Goal: Communication & Community: Answer question/provide support

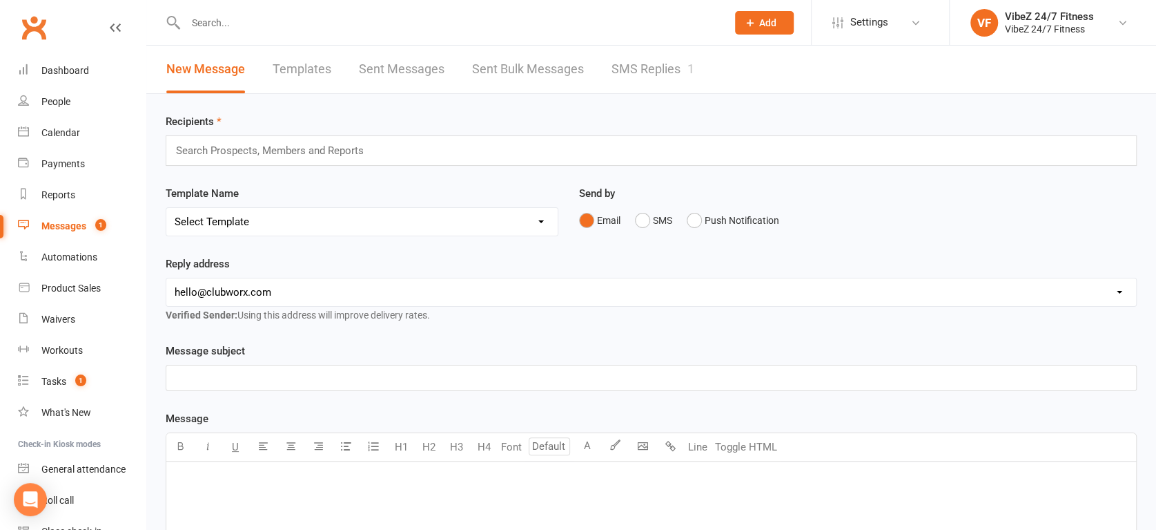
click at [685, 61] on link "SMS Replies 1" at bounding box center [653, 70] width 83 height 48
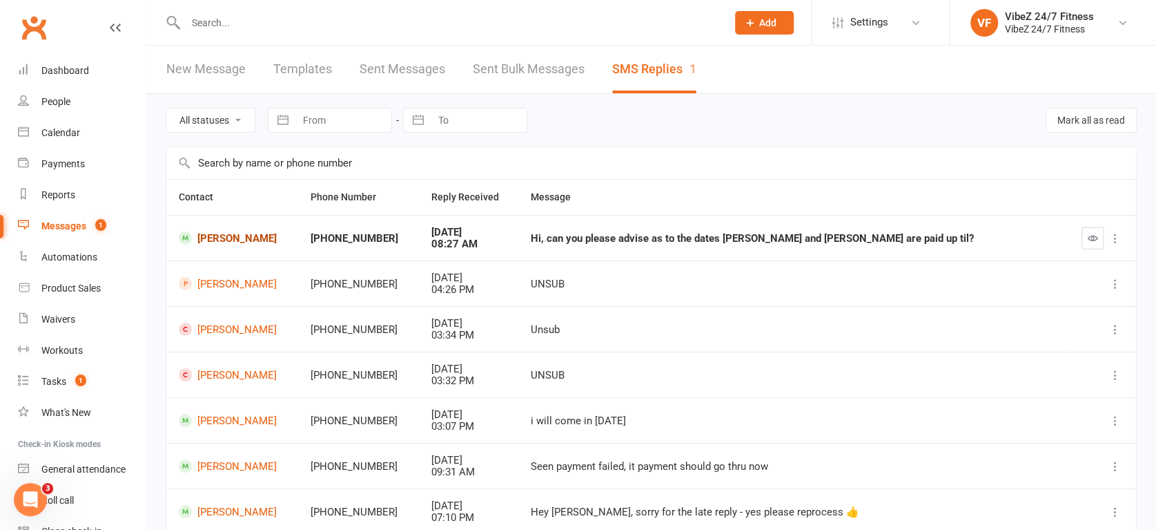
click at [233, 233] on link "[PERSON_NAME]" at bounding box center [232, 237] width 107 height 13
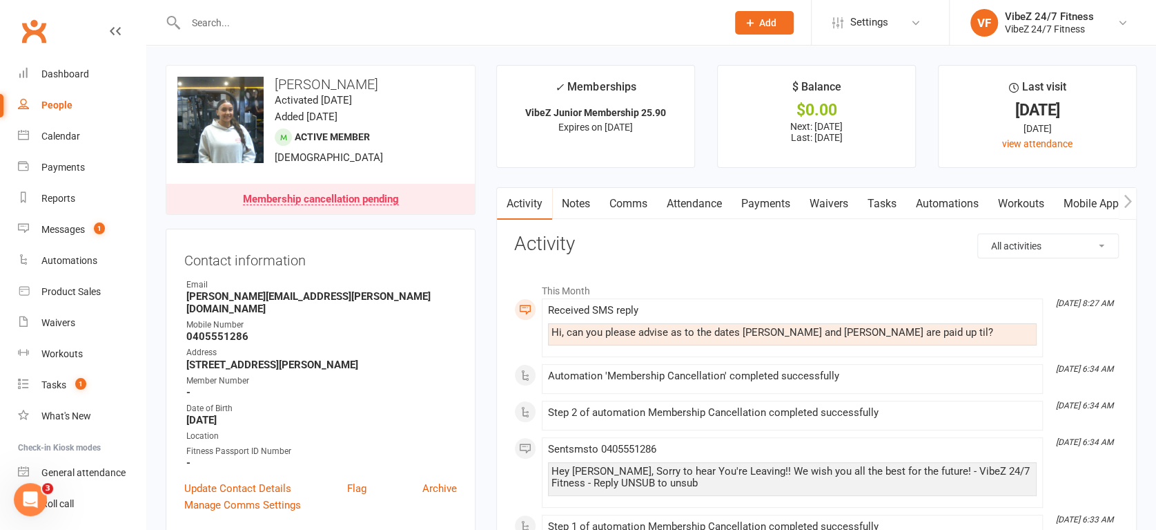
click at [781, 202] on link "Payments" at bounding box center [766, 204] width 68 height 32
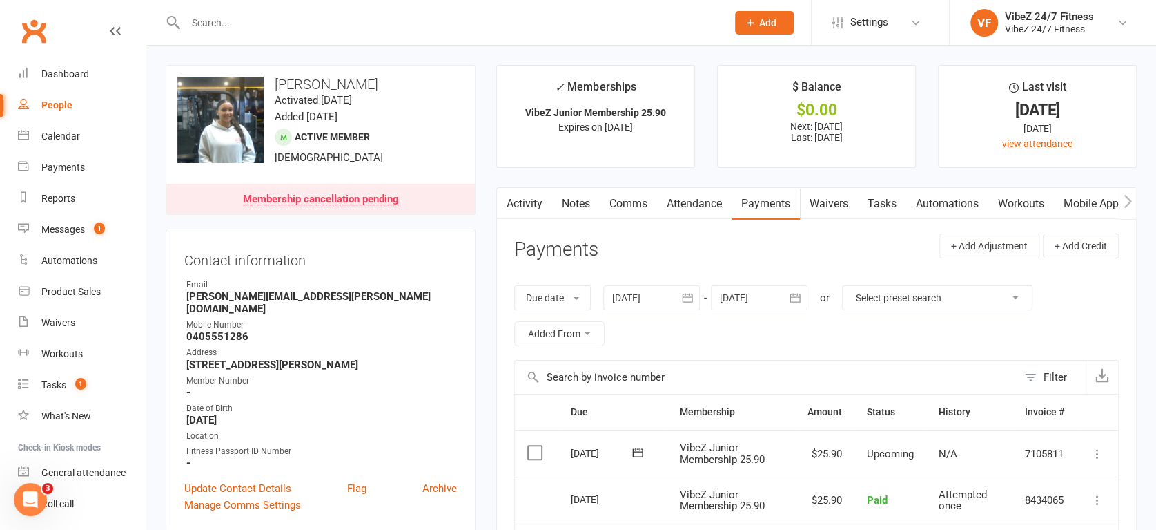
click at [251, 23] on input "text" at bounding box center [450, 22] width 536 height 19
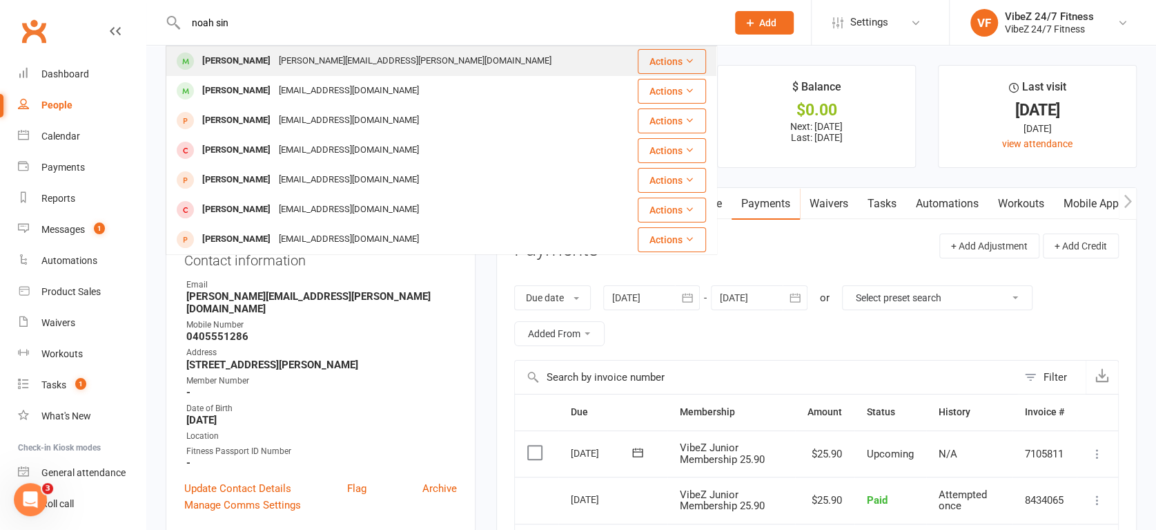
type input "noah sin"
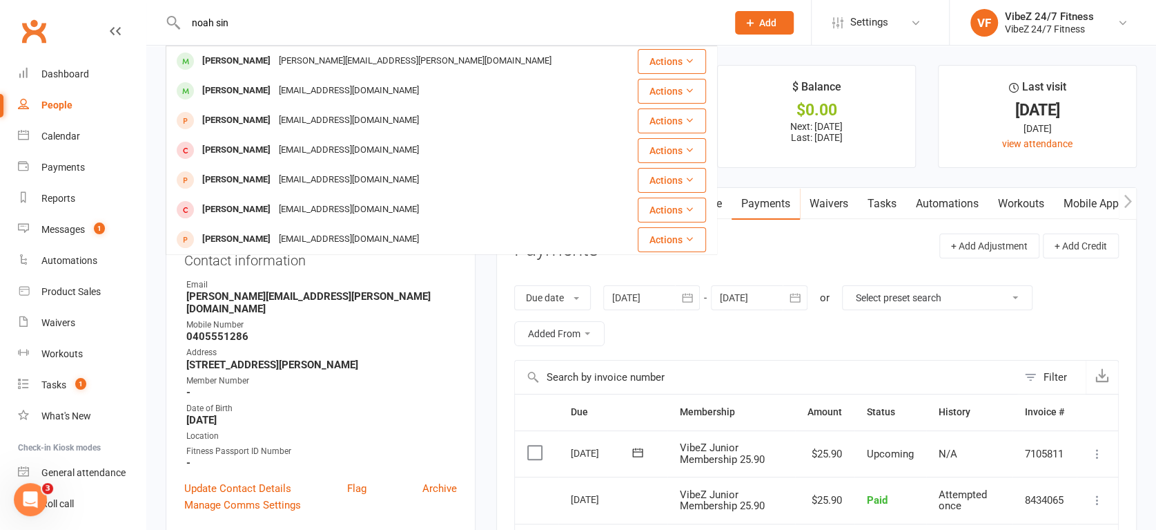
click at [275, 55] on div "[PERSON_NAME][EMAIL_ADDRESS][PERSON_NAME][DOMAIN_NAME]" at bounding box center [415, 61] width 281 height 20
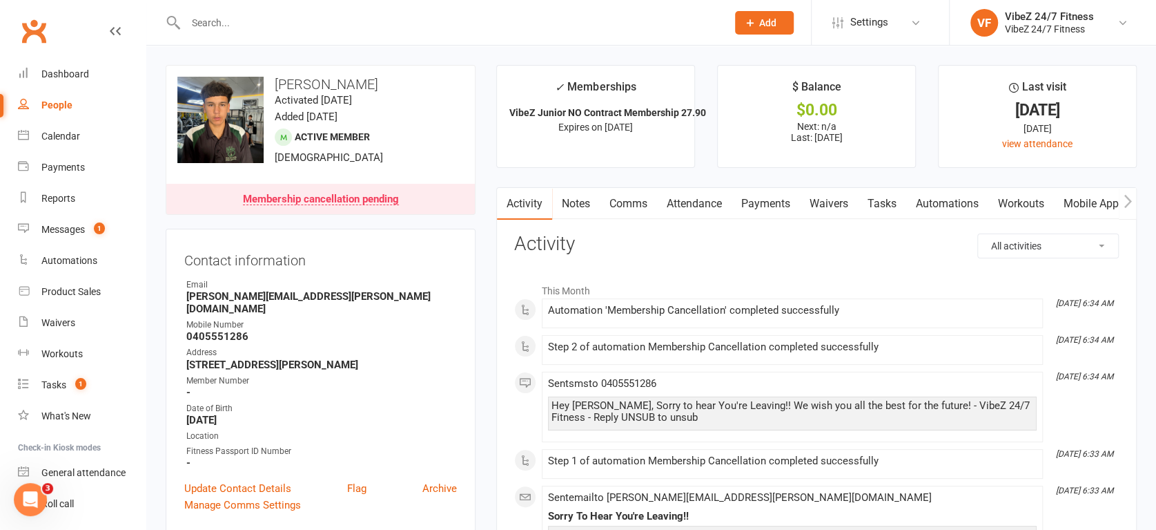
click at [768, 200] on link "Payments" at bounding box center [766, 204] width 68 height 32
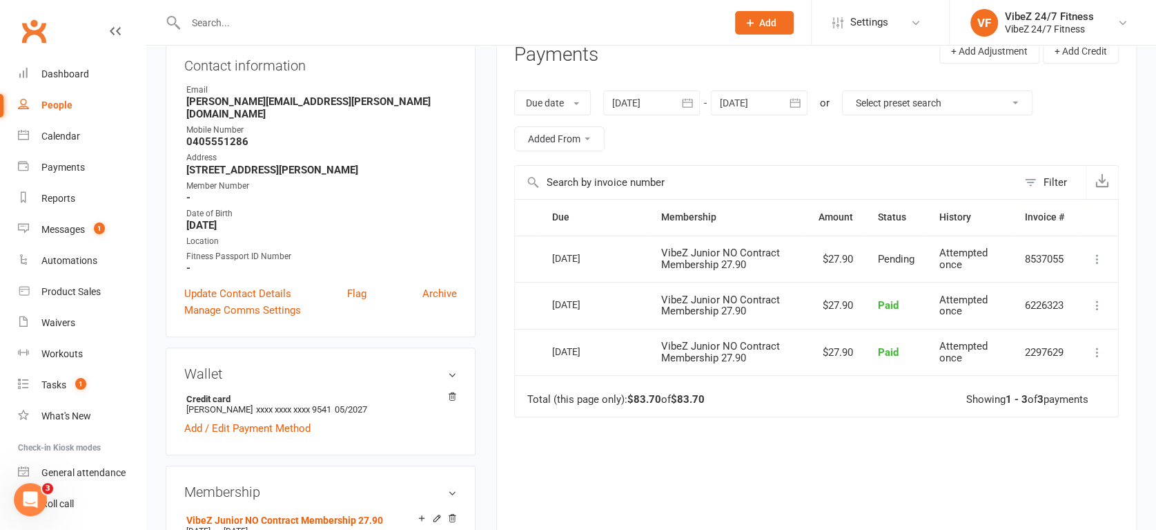
scroll to position [230, 0]
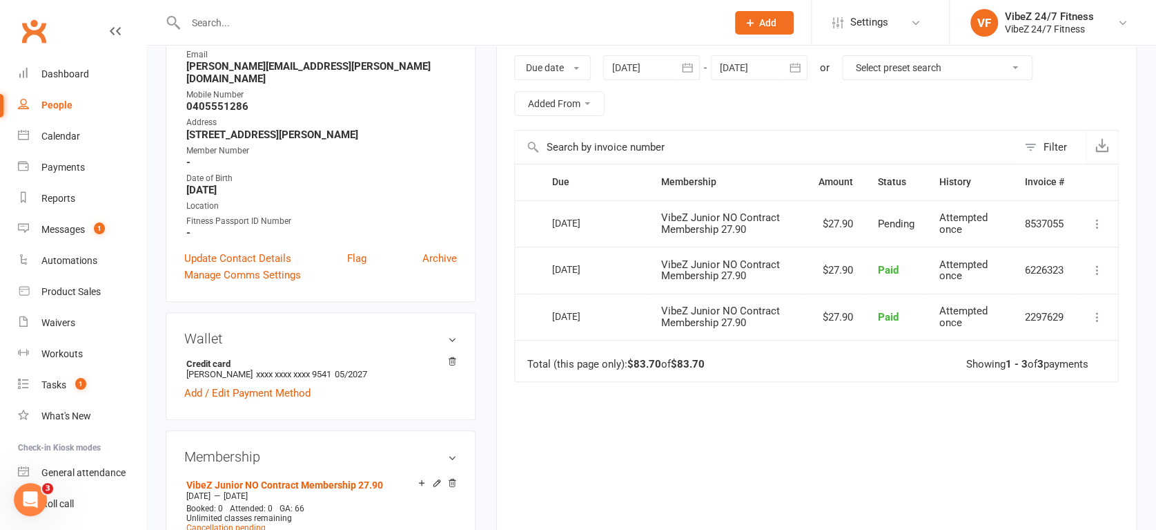
click at [706, 140] on input "text" at bounding box center [766, 146] width 503 height 33
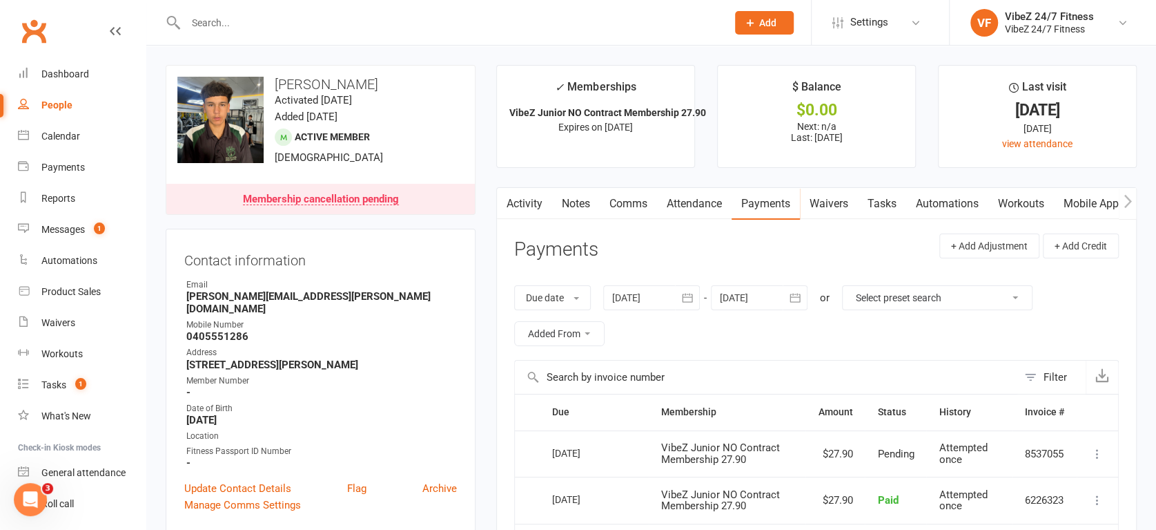
scroll to position [0, 0]
click at [588, 202] on link "Notes" at bounding box center [576, 204] width 48 height 32
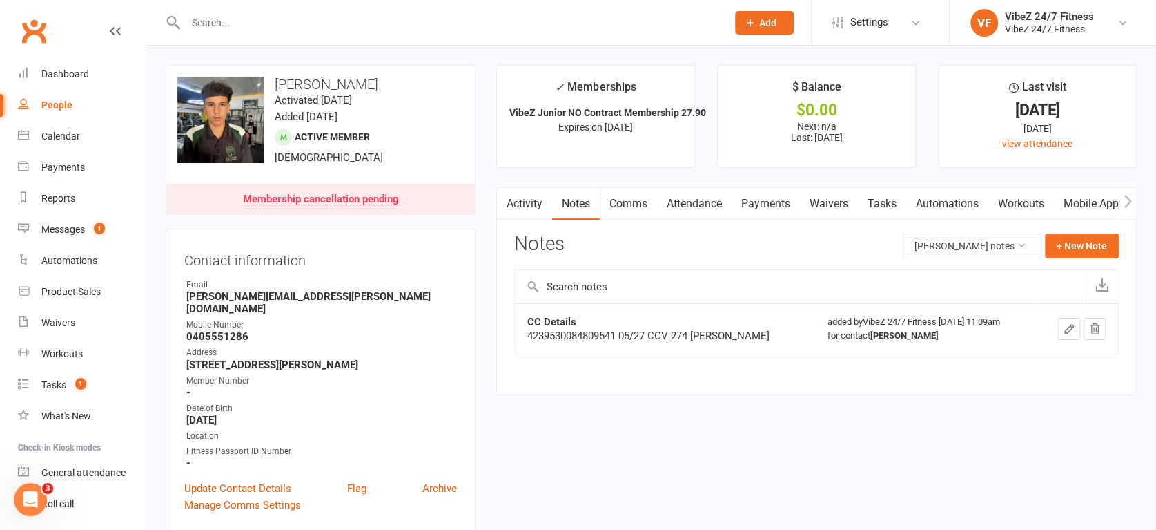
click at [630, 204] on link "Comms" at bounding box center [628, 204] width 57 height 32
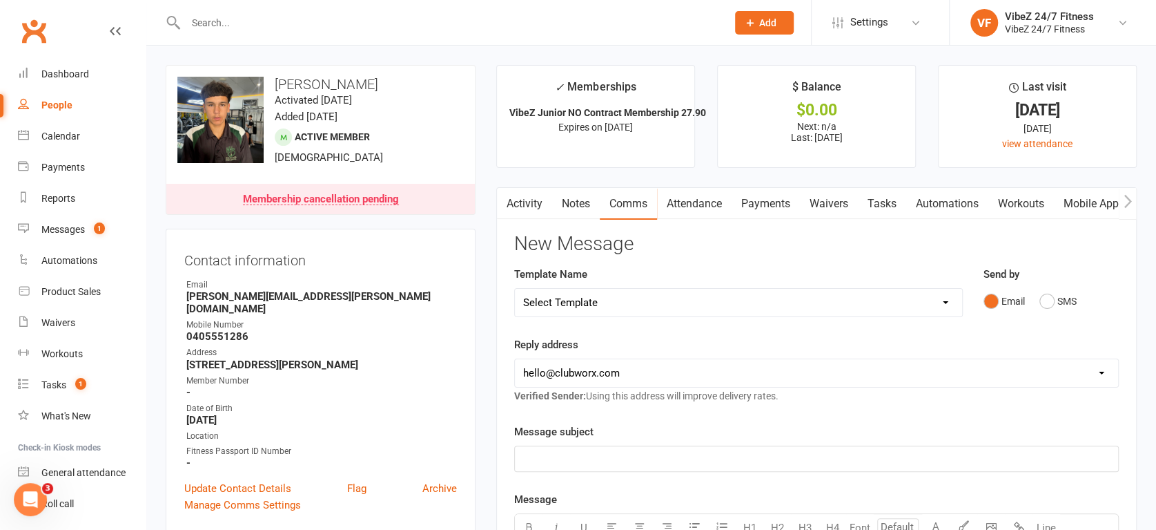
drag, startPoint x: 610, startPoint y: 204, endPoint x: 586, endPoint y: 207, distance: 24.3
click at [613, 203] on link "Comms" at bounding box center [628, 204] width 57 height 32
click at [84, 235] on link "Messages 1" at bounding box center [82, 229] width 128 height 31
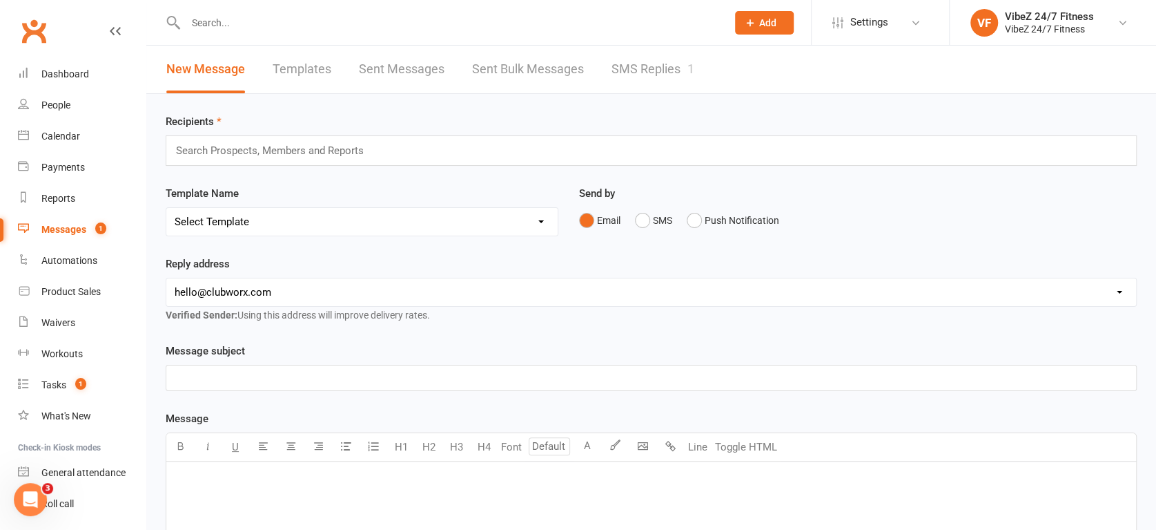
click at [634, 68] on link "SMS Replies 1" at bounding box center [653, 70] width 83 height 48
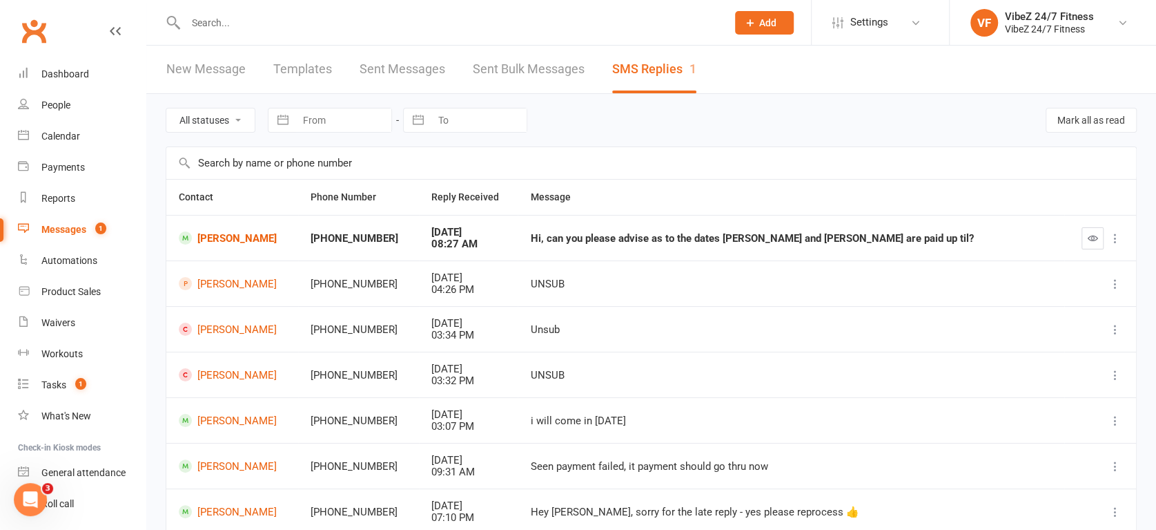
click at [207, 231] on td "[PERSON_NAME]" at bounding box center [232, 238] width 132 height 46
click at [211, 236] on link "[PERSON_NAME]" at bounding box center [232, 237] width 107 height 13
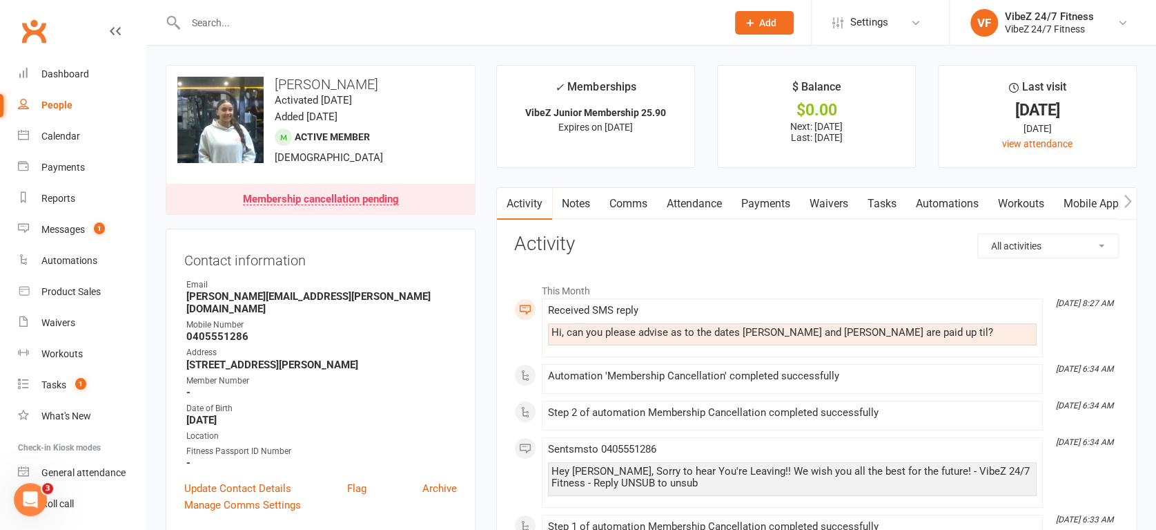
click at [590, 204] on link "Notes" at bounding box center [576, 204] width 48 height 32
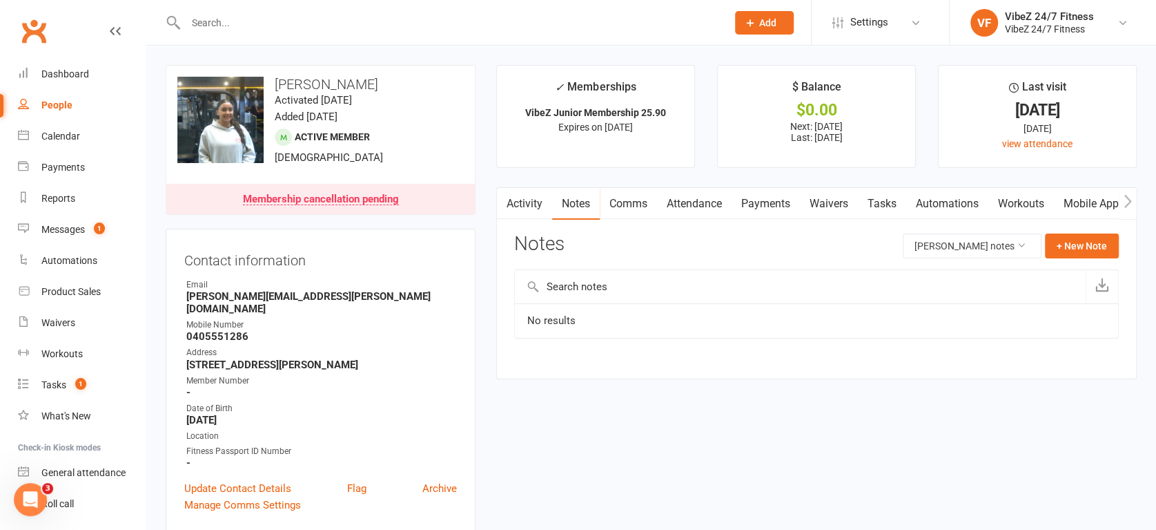
click at [634, 202] on link "Comms" at bounding box center [628, 204] width 57 height 32
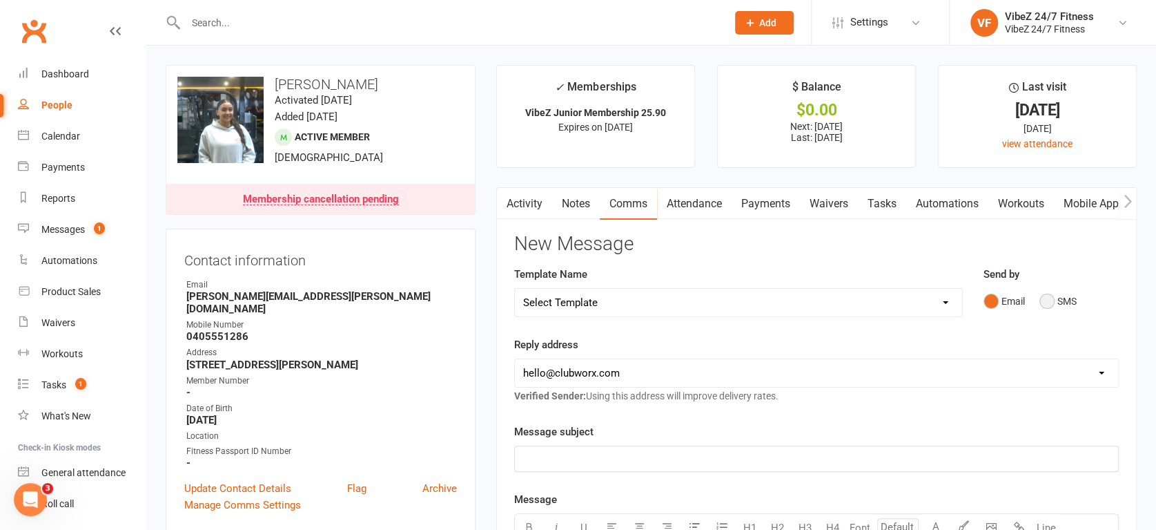
click at [1051, 295] on button "SMS" at bounding box center [1058, 301] width 37 height 26
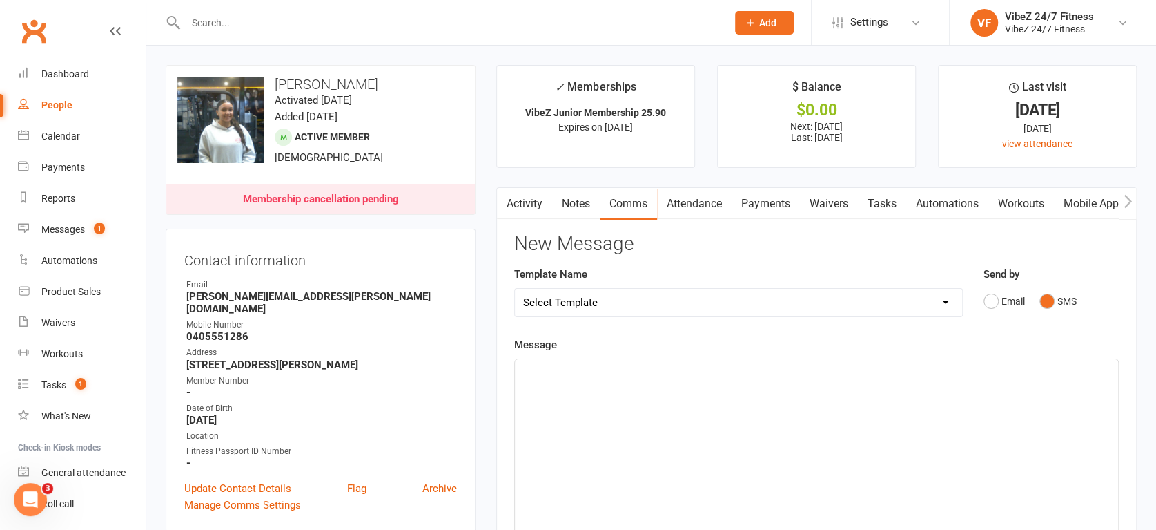
click at [585, 382] on div "﻿" at bounding box center [816, 462] width 603 height 207
click at [664, 388] on div "Indiya - 14th - Noah 22nd" at bounding box center [816, 462] width 603 height 207
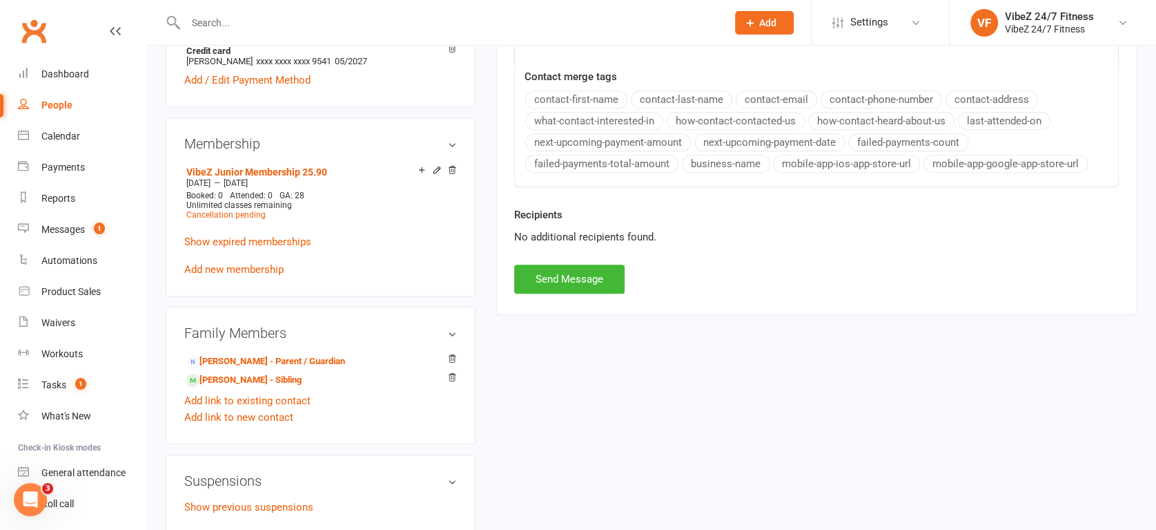
scroll to position [613, 0]
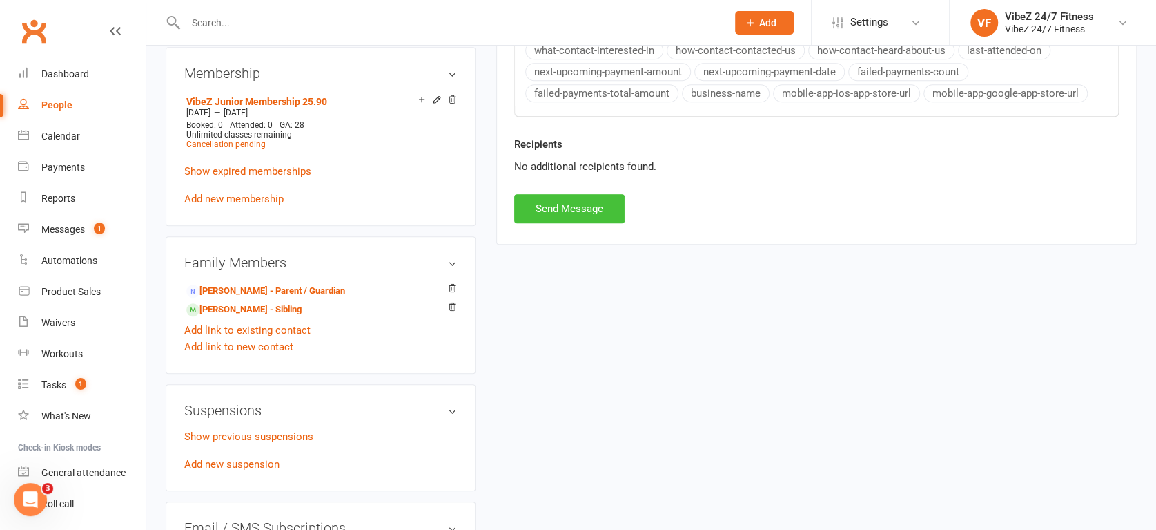
click at [573, 200] on button "Send Message" at bounding box center [569, 208] width 110 height 29
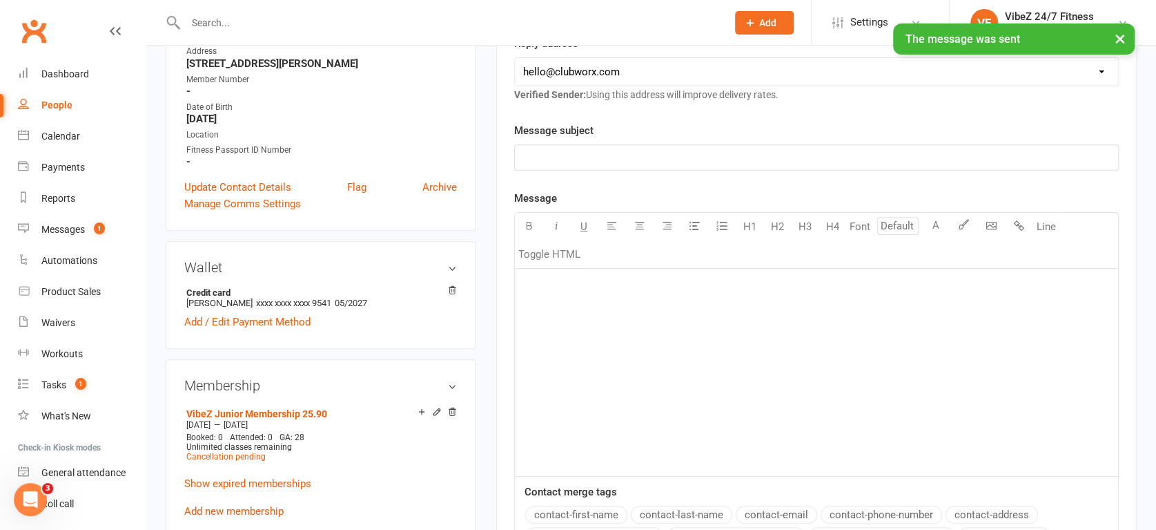
scroll to position [536, 0]
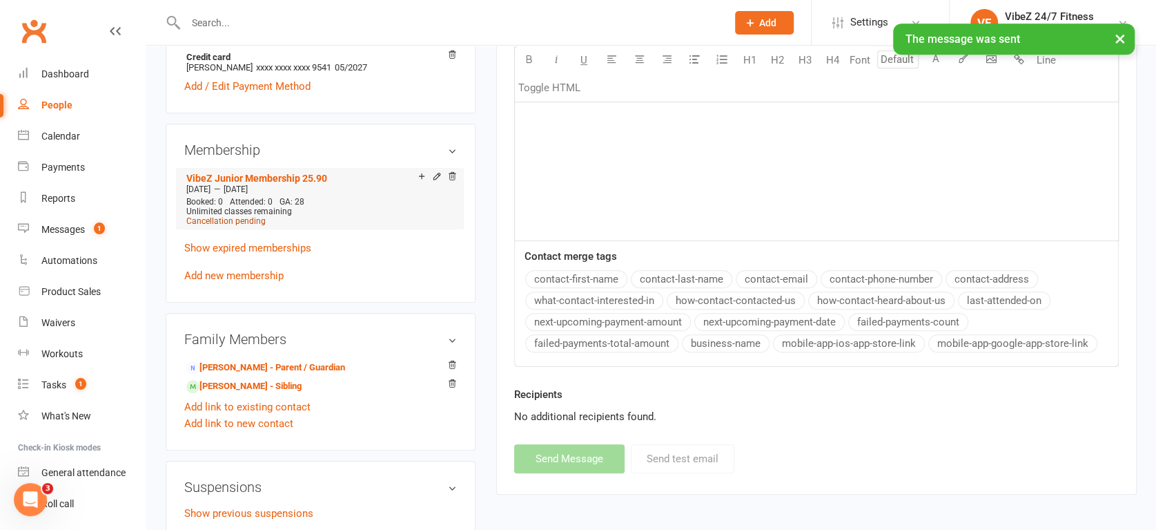
click at [239, 216] on span "Cancellation pending" at bounding box center [225, 221] width 79 height 10
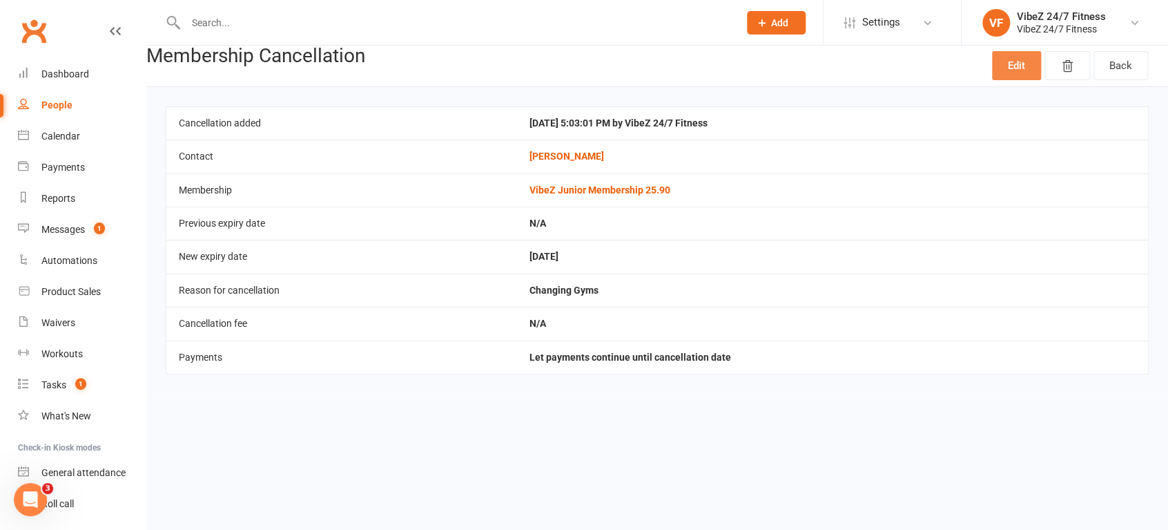
click at [1022, 68] on link "Edit" at bounding box center [1016, 65] width 49 height 29
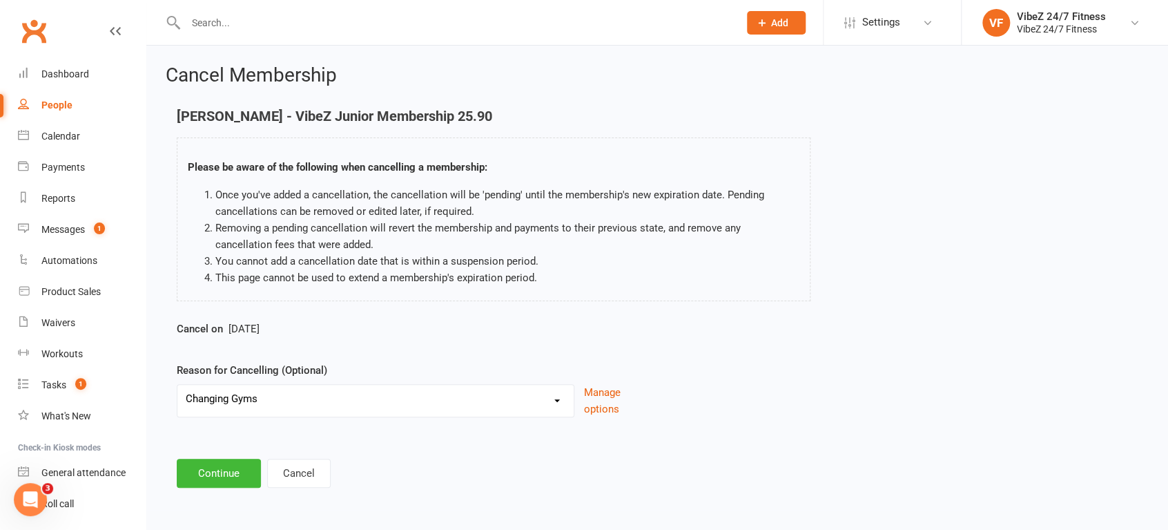
click at [260, 324] on span "[DATE]" at bounding box center [244, 328] width 31 height 12
click at [600, 407] on button "Manage options" at bounding box center [615, 400] width 63 height 33
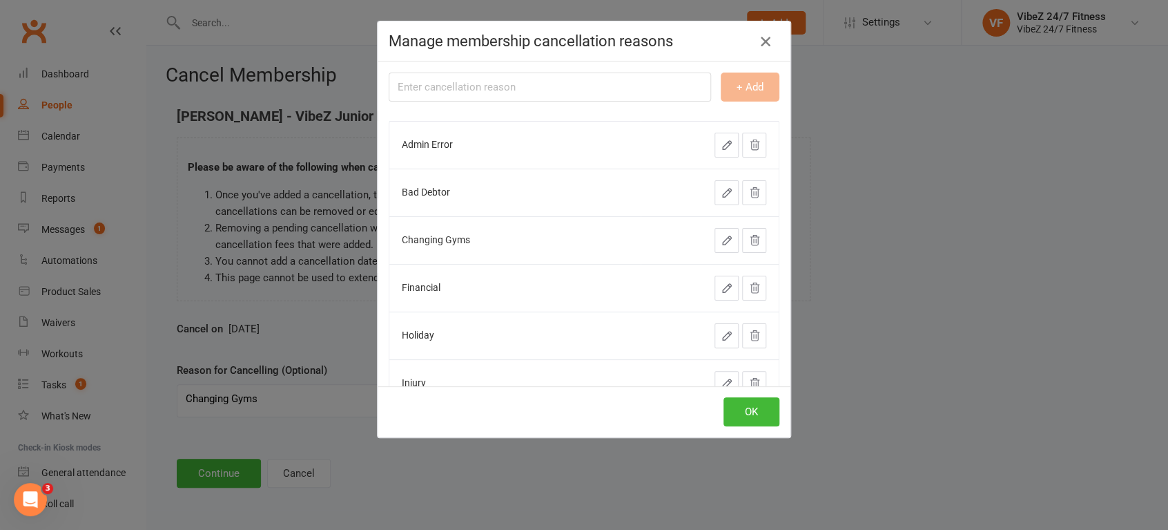
drag, startPoint x: 764, startPoint y: 47, endPoint x: 527, endPoint y: 191, distance: 277.3
click at [764, 43] on icon "button" at bounding box center [765, 41] width 17 height 17
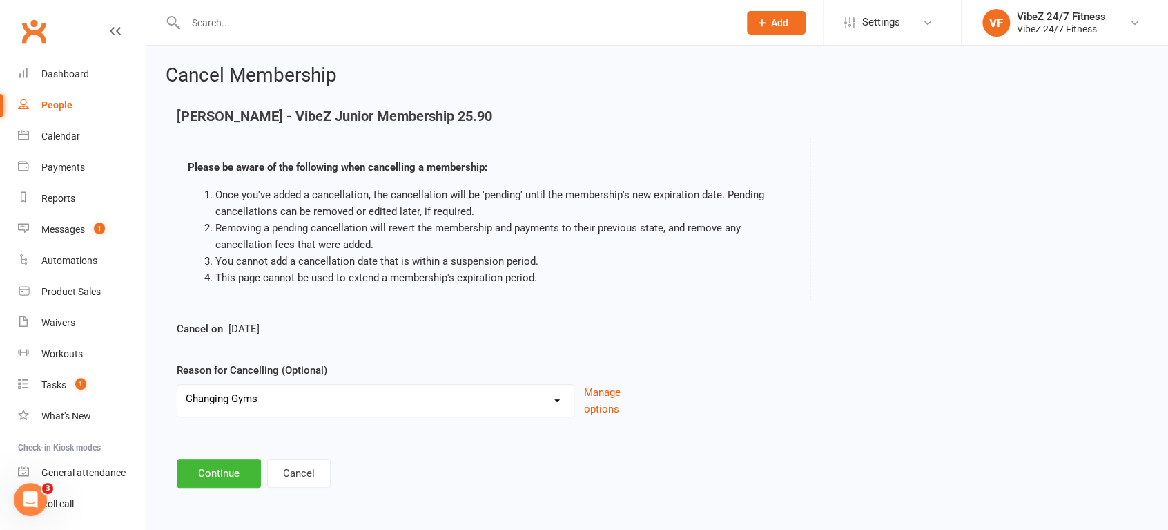
click at [260, 326] on span "[DATE]" at bounding box center [244, 328] width 31 height 12
click at [298, 478] on button "Cancel" at bounding box center [299, 472] width 64 height 29
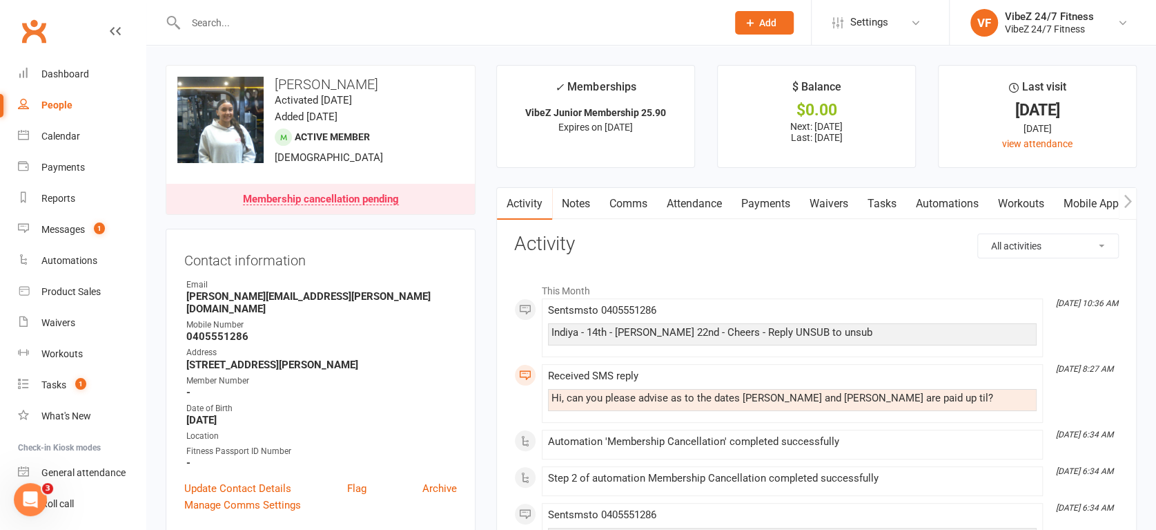
click at [652, 206] on link "Comms" at bounding box center [628, 204] width 57 height 32
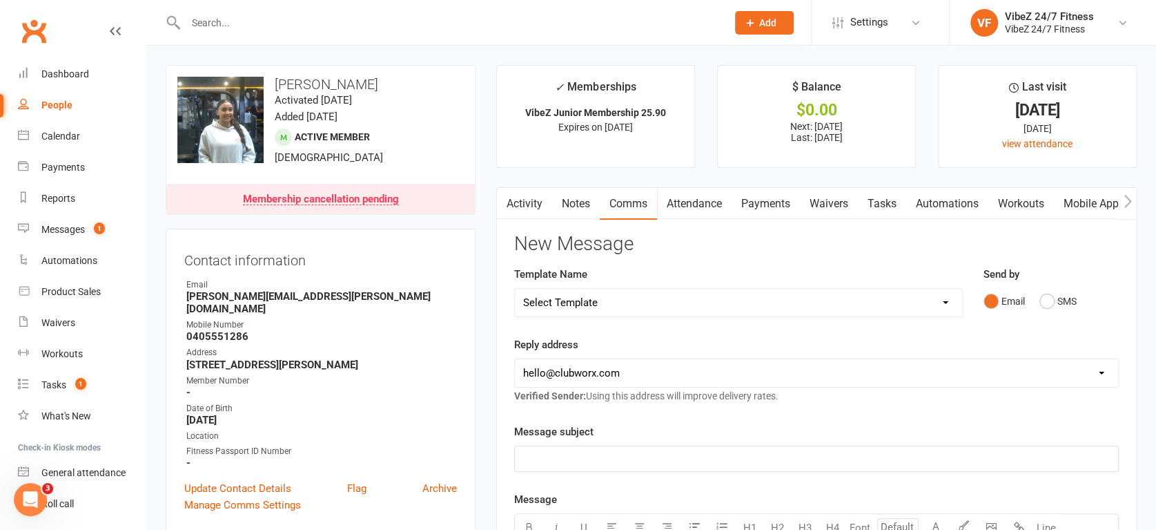
click at [777, 199] on link "Payments" at bounding box center [766, 204] width 68 height 32
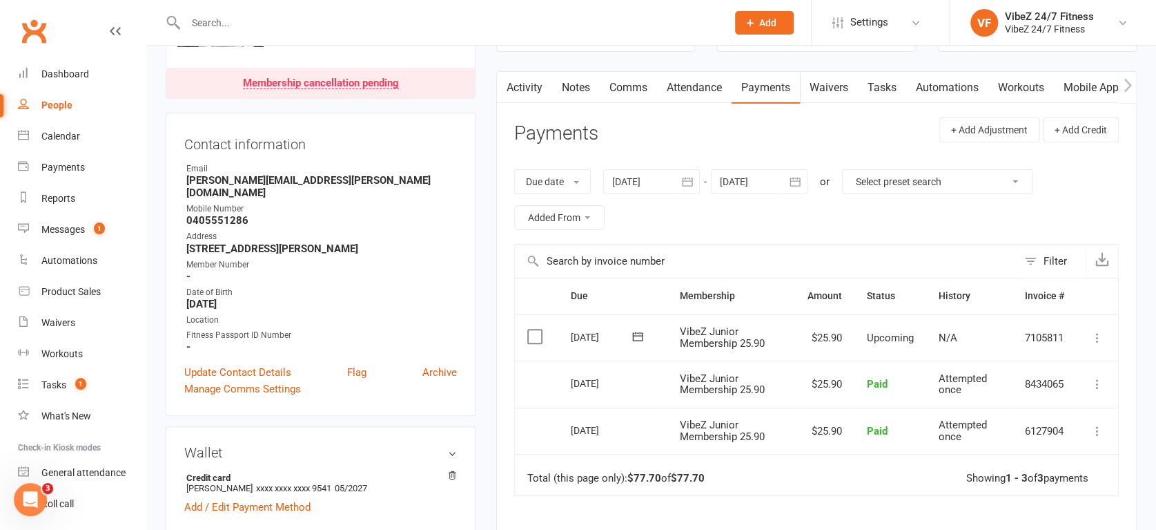
scroll to position [230, 0]
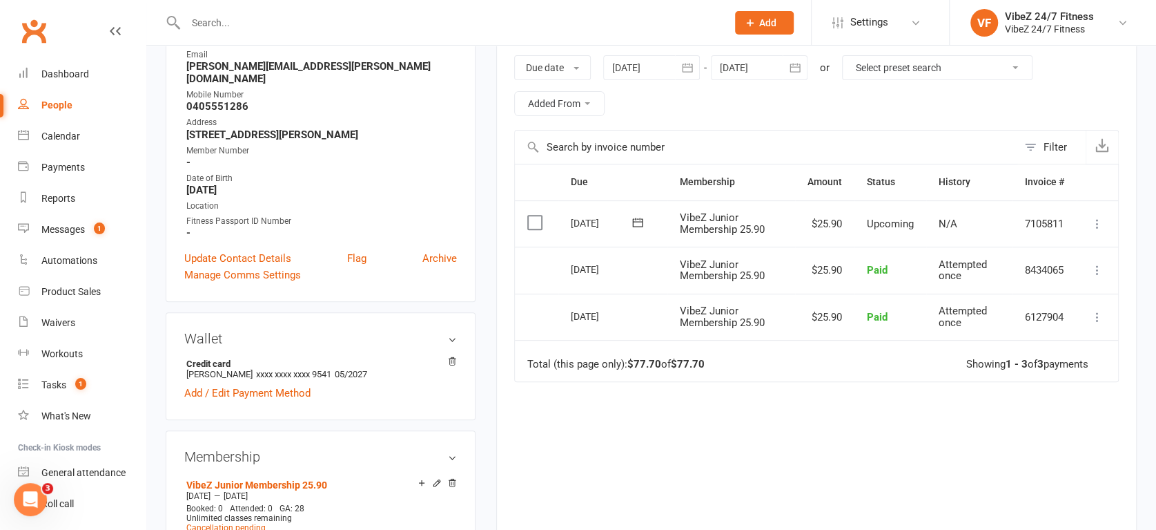
click at [1096, 217] on icon at bounding box center [1098, 224] width 14 height 14
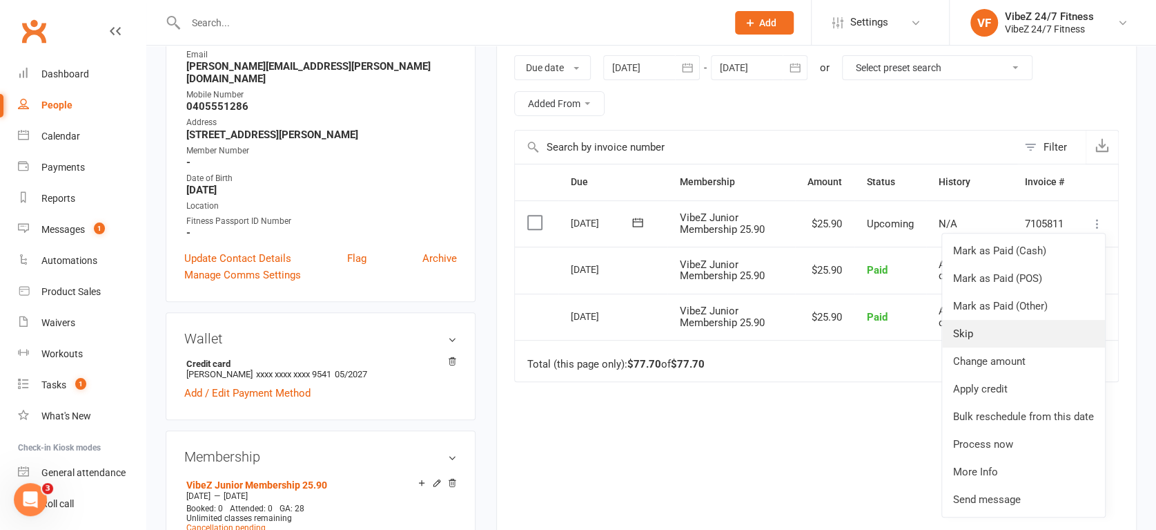
click at [996, 339] on link "Skip" at bounding box center [1023, 334] width 163 height 28
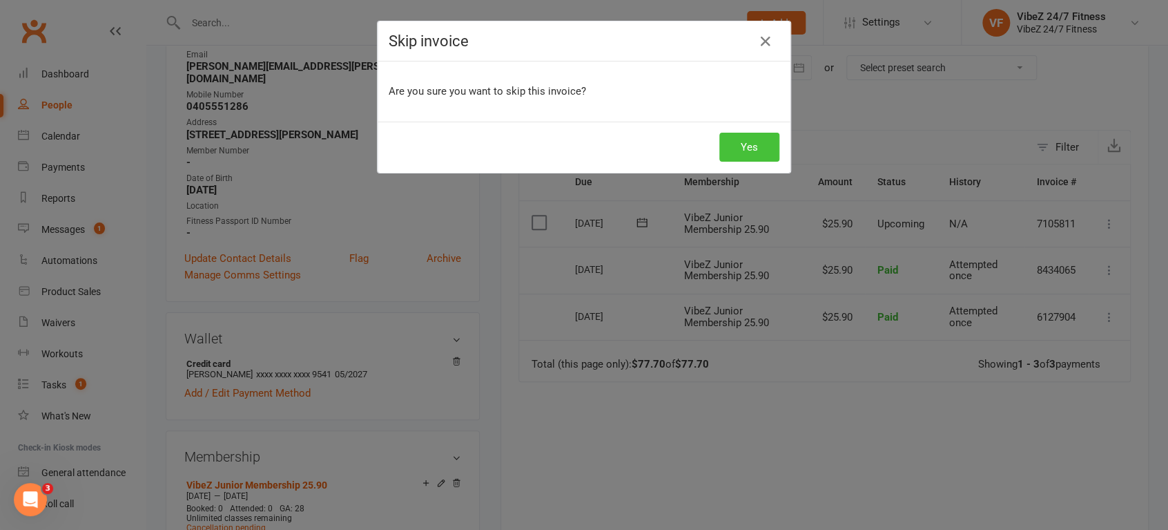
click at [743, 145] on button "Yes" at bounding box center [749, 147] width 60 height 29
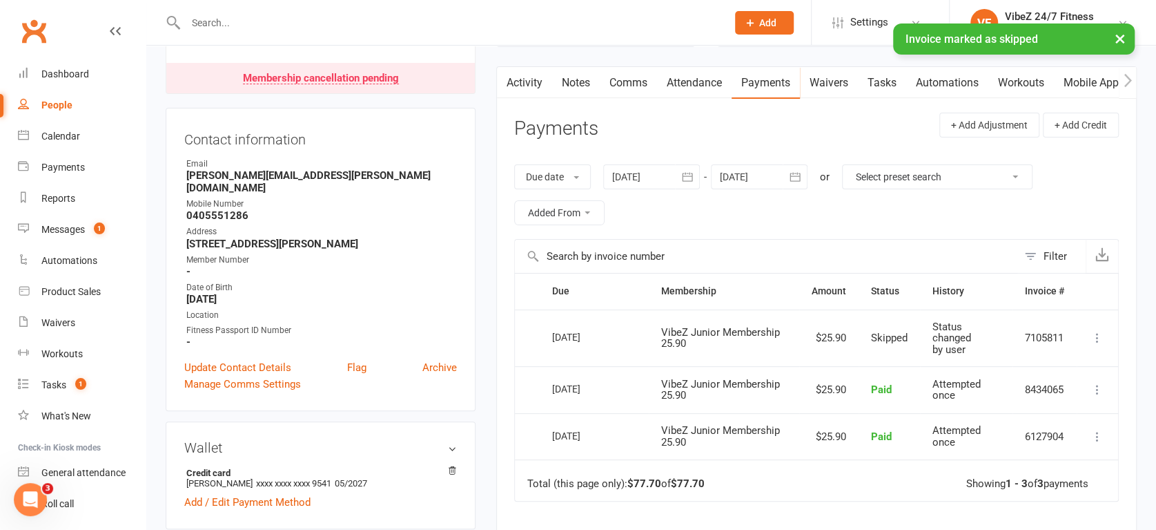
scroll to position [0, 0]
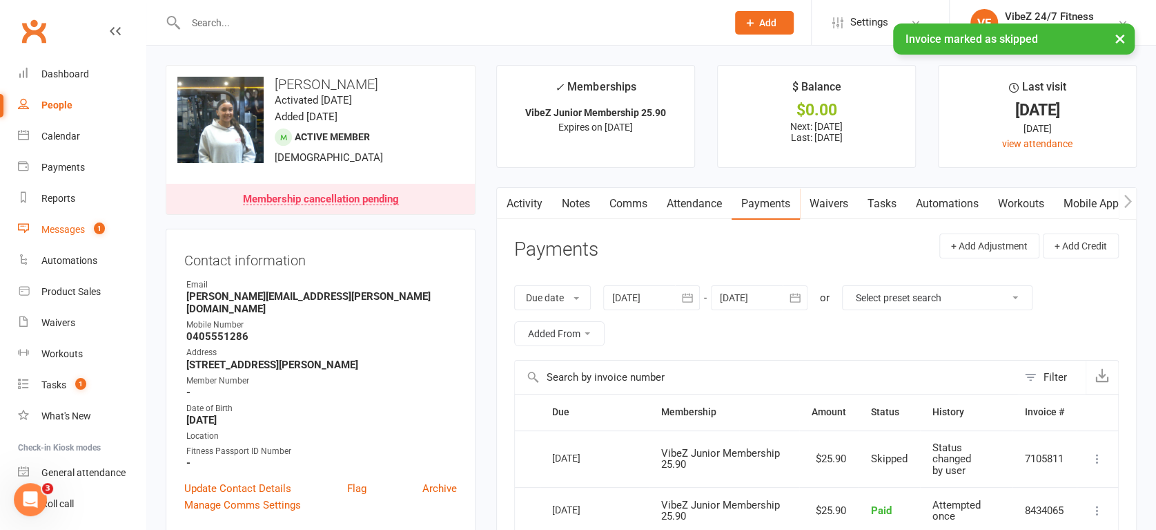
click at [86, 233] on link "Messages 1" at bounding box center [82, 229] width 128 height 31
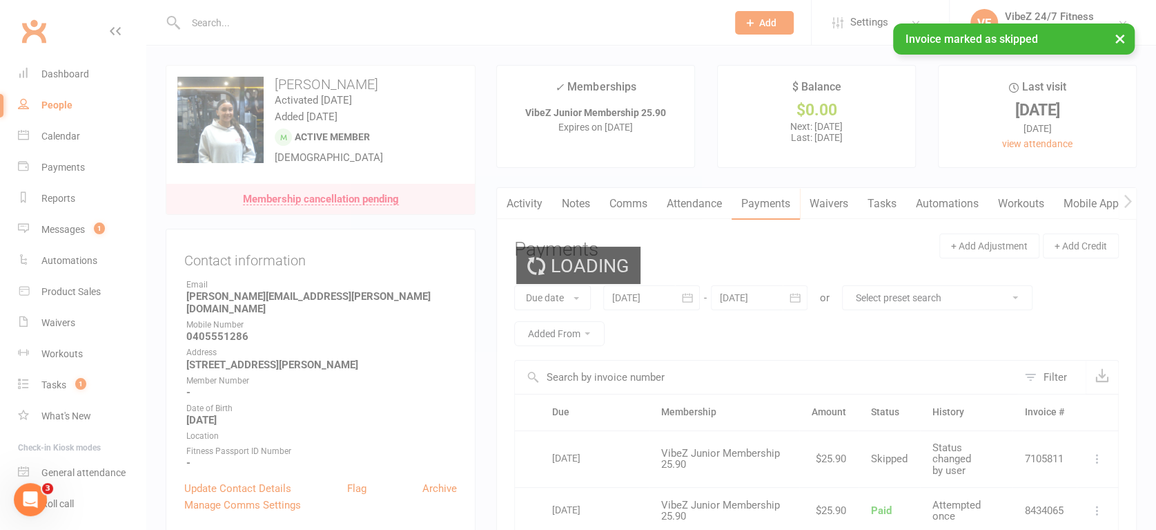
click at [48, 74] on div "Loading" at bounding box center [578, 265] width 1156 height 530
click at [59, 70] on div "Loading" at bounding box center [578, 265] width 1156 height 530
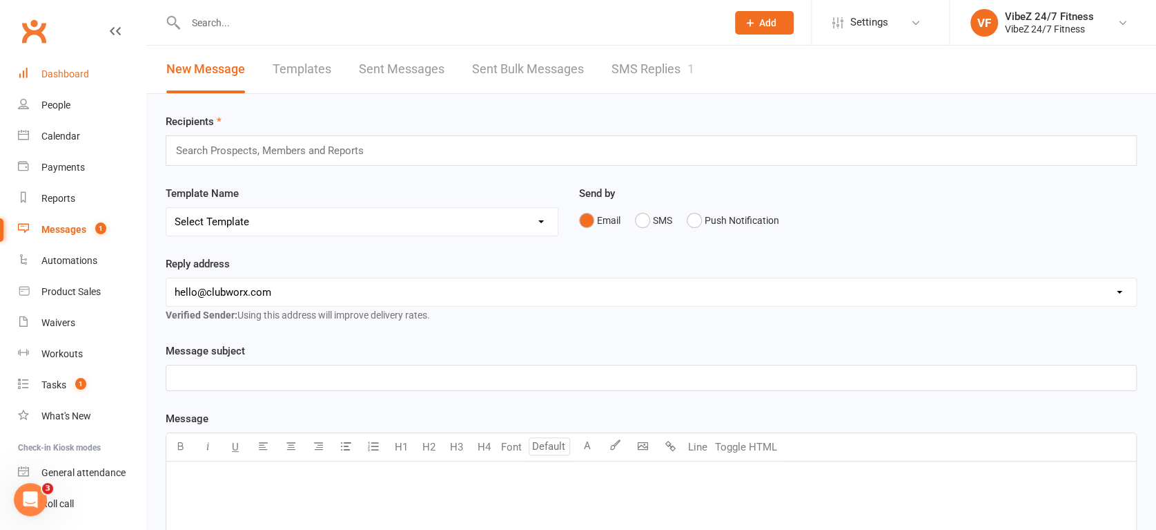
click at [64, 78] on div "Dashboard" at bounding box center [65, 73] width 48 height 11
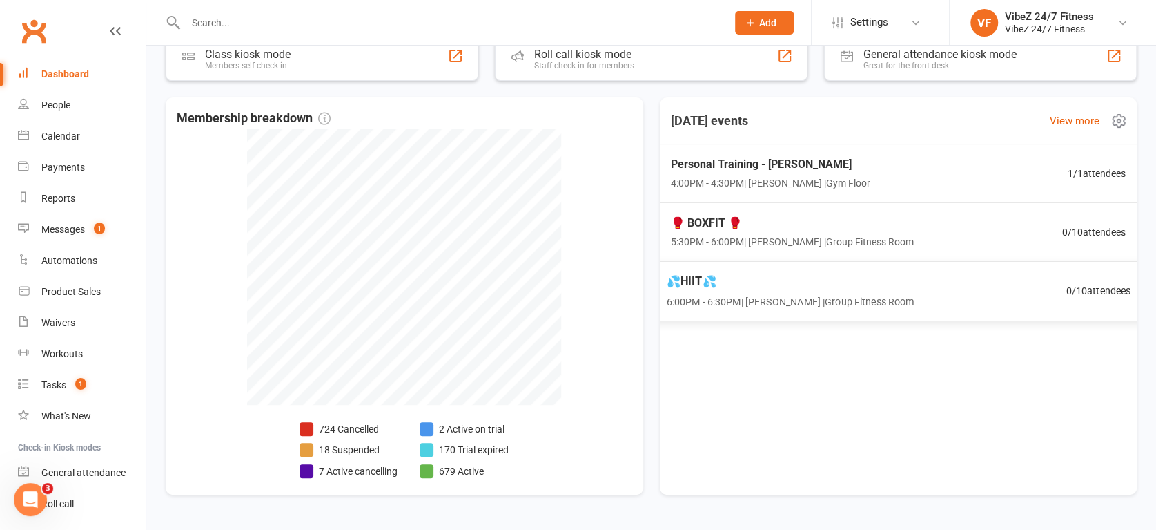
scroll to position [76, 0]
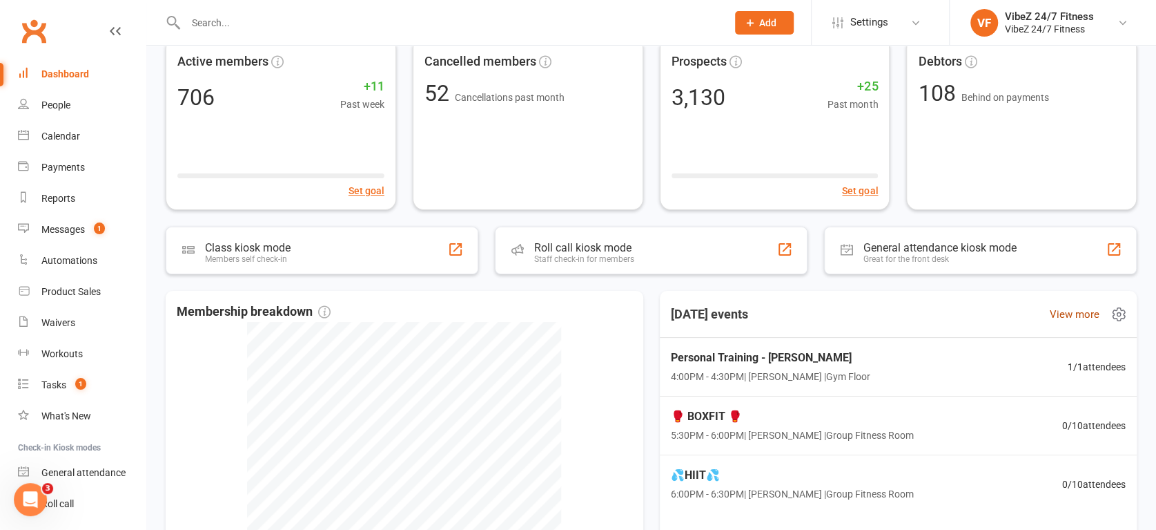
click at [1083, 315] on link "View more" at bounding box center [1075, 314] width 50 height 17
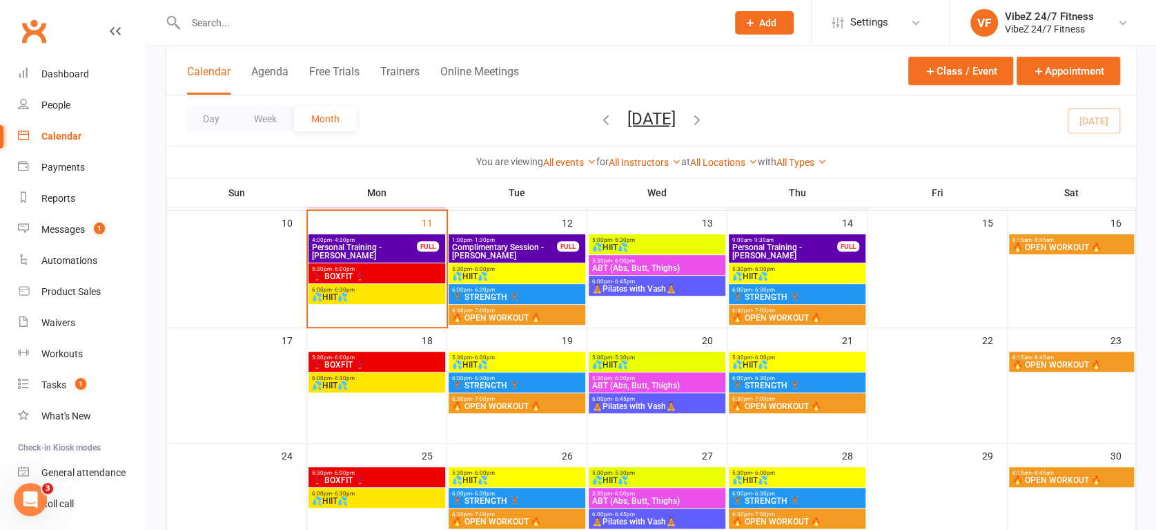
scroll to position [307, 0]
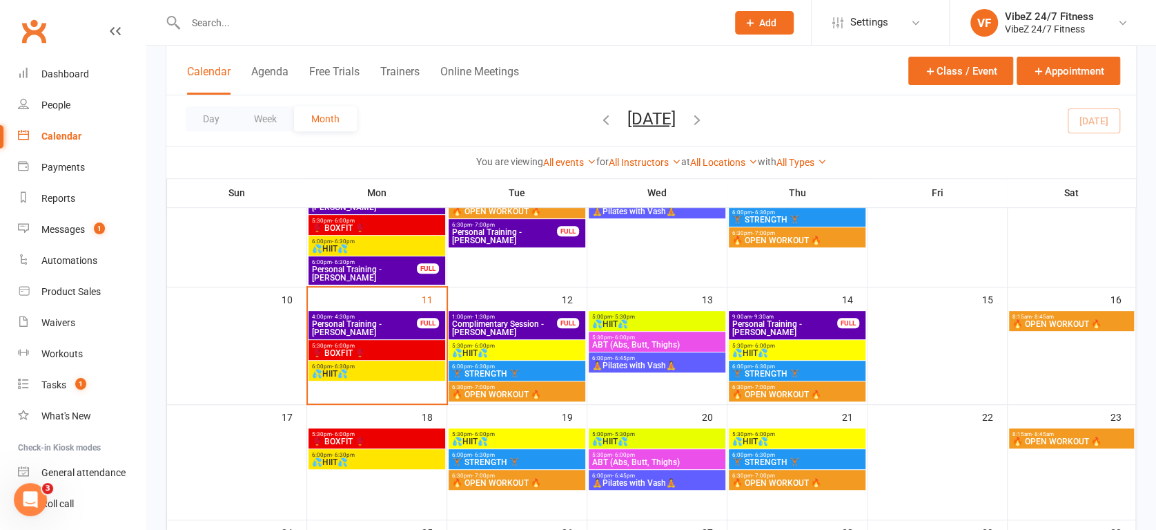
click at [497, 327] on span "Complimentary Session - [PERSON_NAME]" at bounding box center [505, 328] width 106 height 17
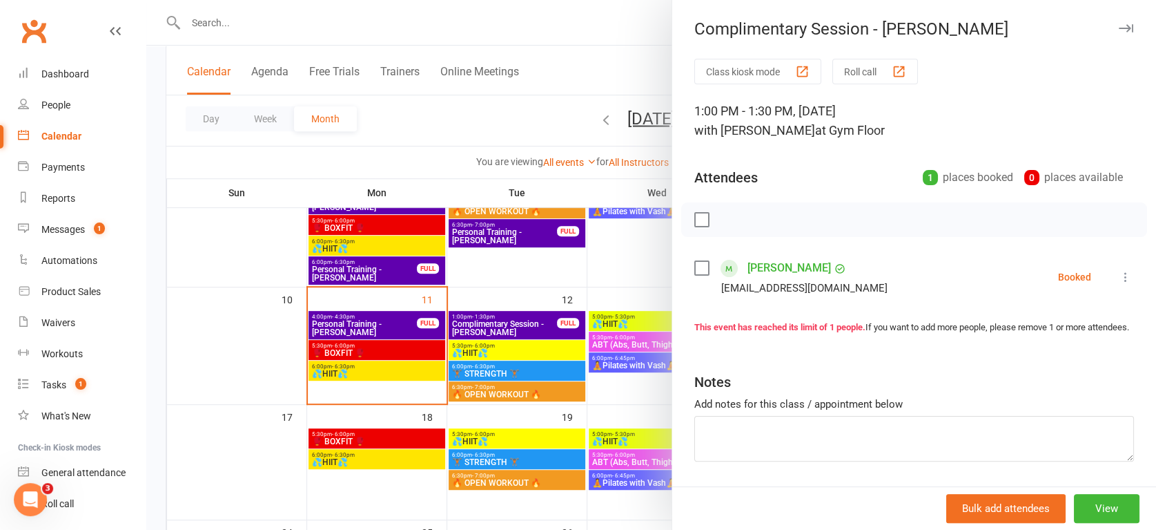
click at [768, 265] on link "[PERSON_NAME]" at bounding box center [790, 268] width 84 height 22
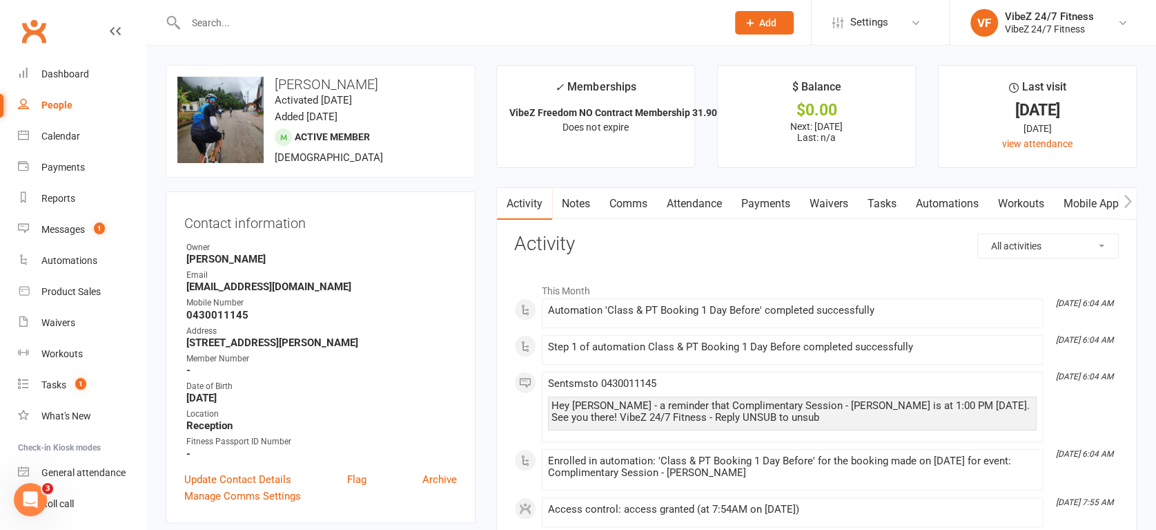
click at [643, 196] on link "Comms" at bounding box center [628, 204] width 57 height 32
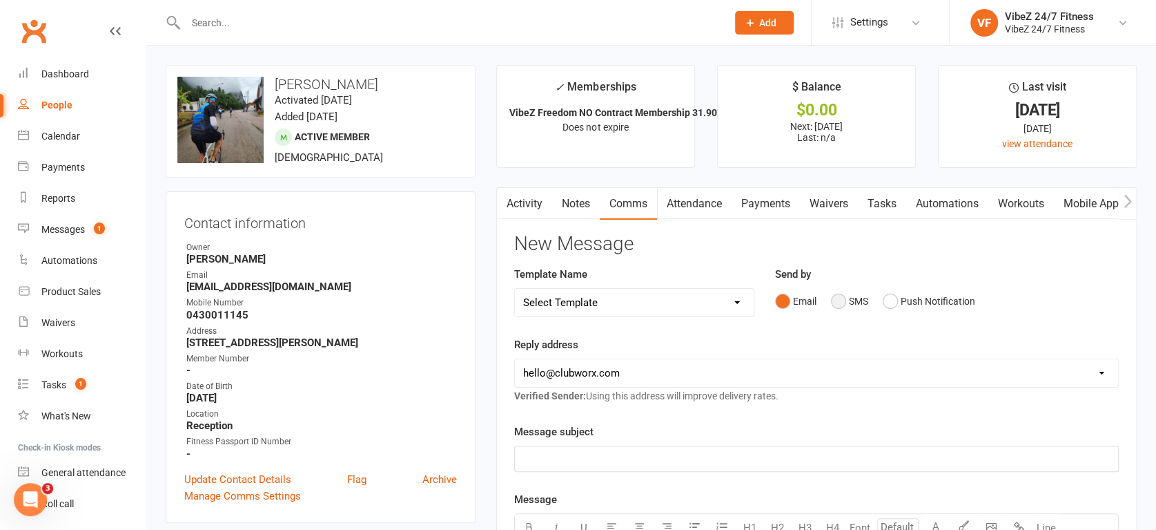
click at [840, 300] on button "SMS" at bounding box center [849, 301] width 37 height 26
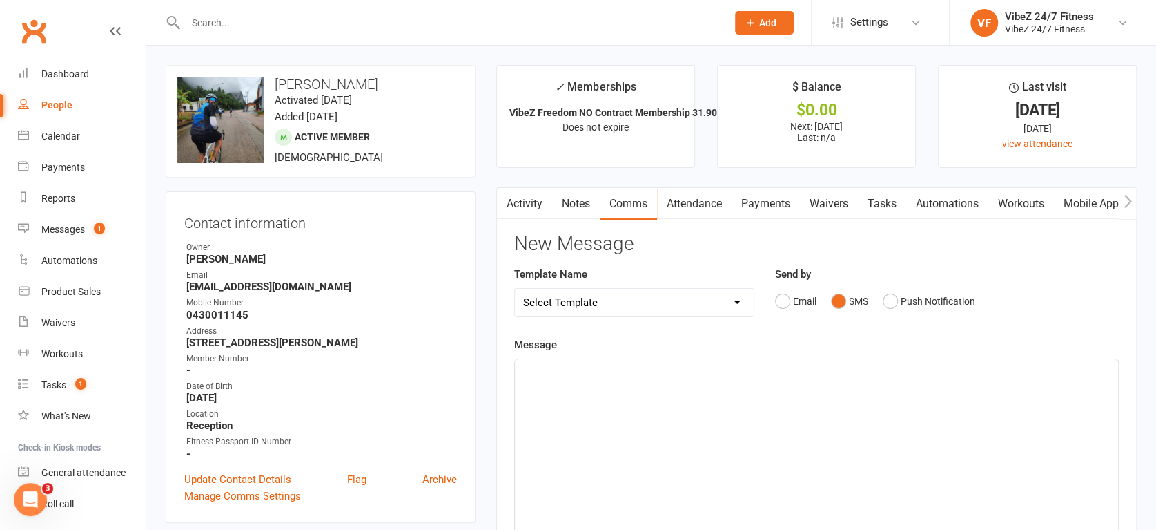
click at [693, 394] on div "﻿" at bounding box center [816, 462] width 603 height 207
click at [823, 427] on div "Hey [PERSON_NAME] here from [GEOGRAPHIC_DATA]" at bounding box center [816, 462] width 603 height 207
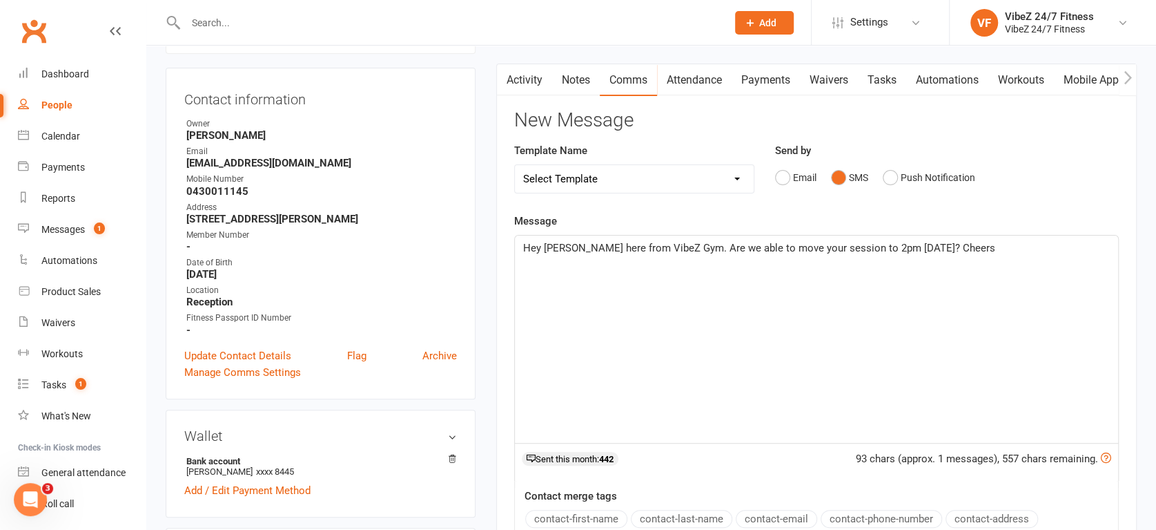
scroll to position [307, 0]
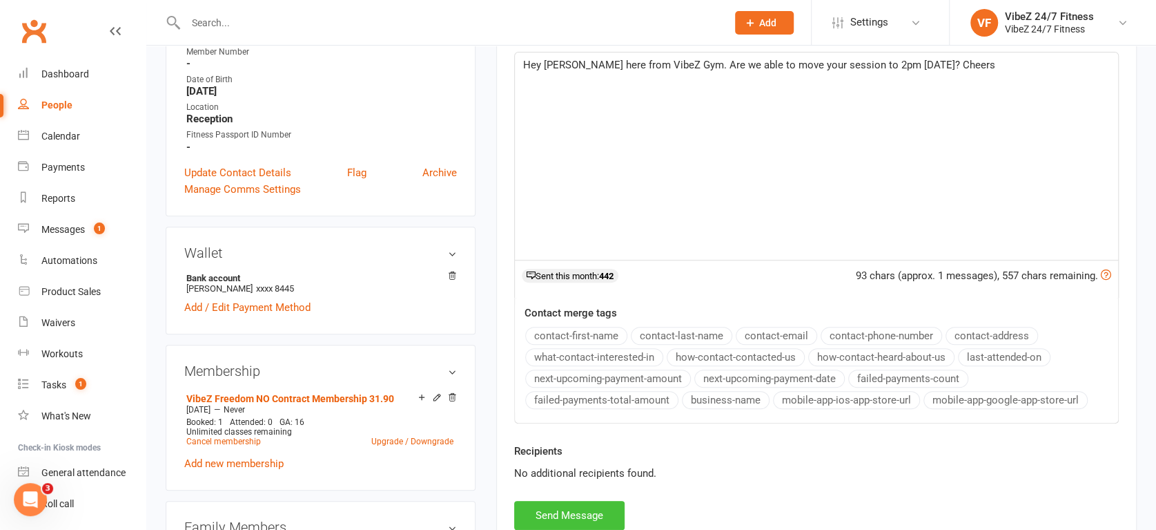
click at [558, 518] on button "Send Message" at bounding box center [569, 515] width 110 height 29
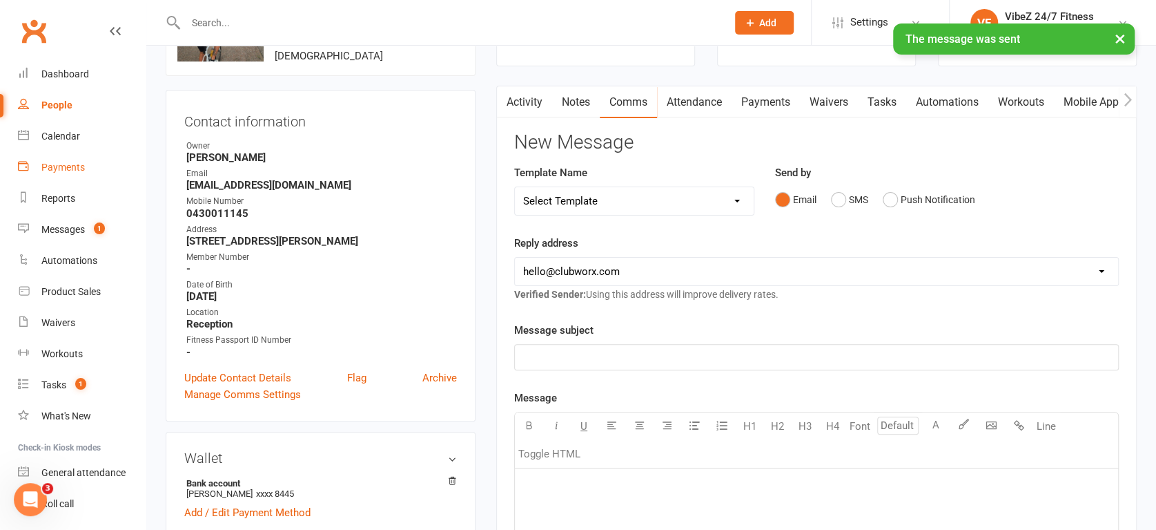
scroll to position [0, 0]
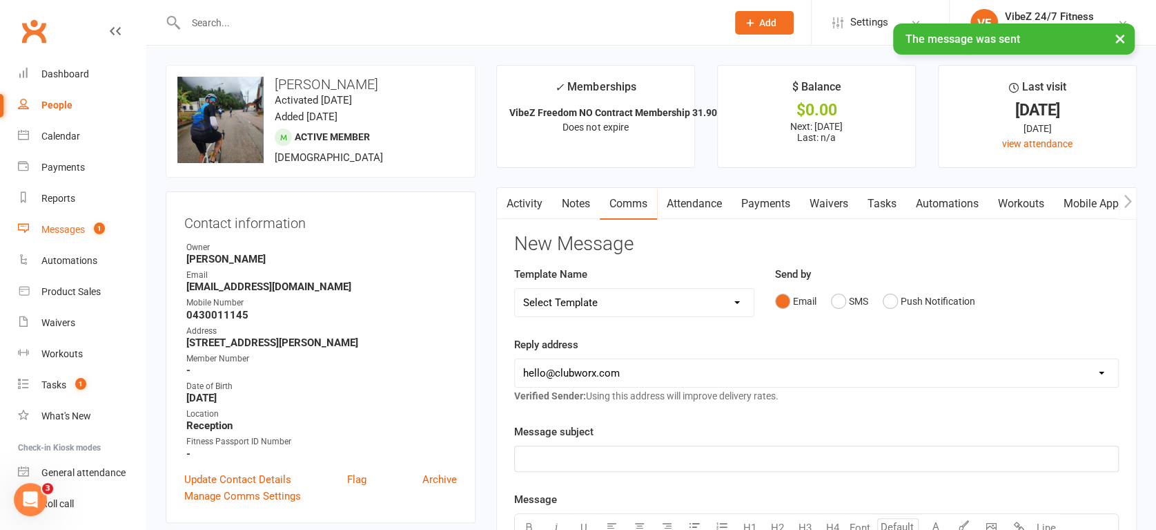
click at [52, 231] on div "Messages" at bounding box center [62, 229] width 43 height 11
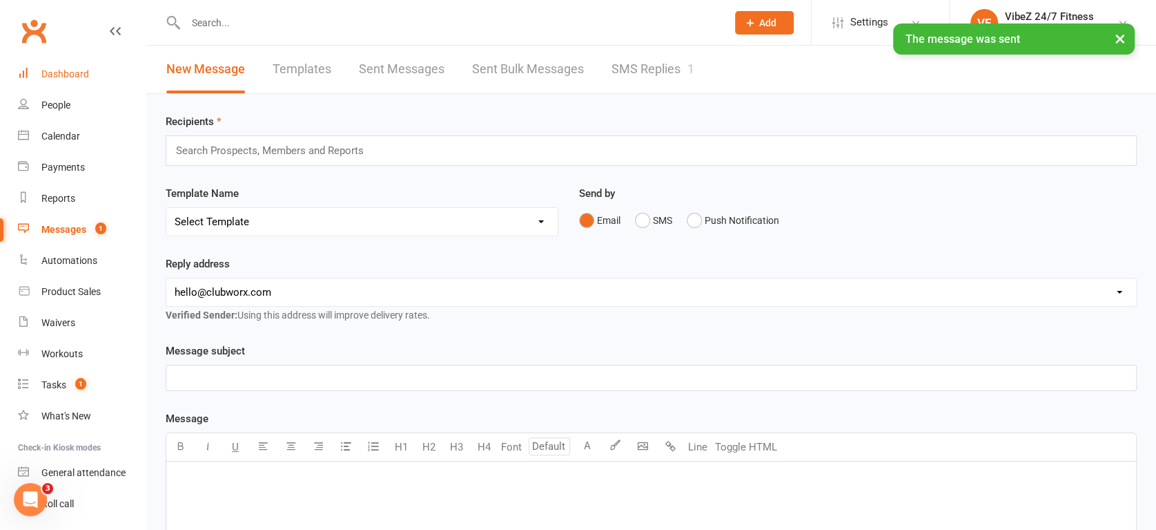
click at [77, 76] on div "Dashboard" at bounding box center [65, 73] width 48 height 11
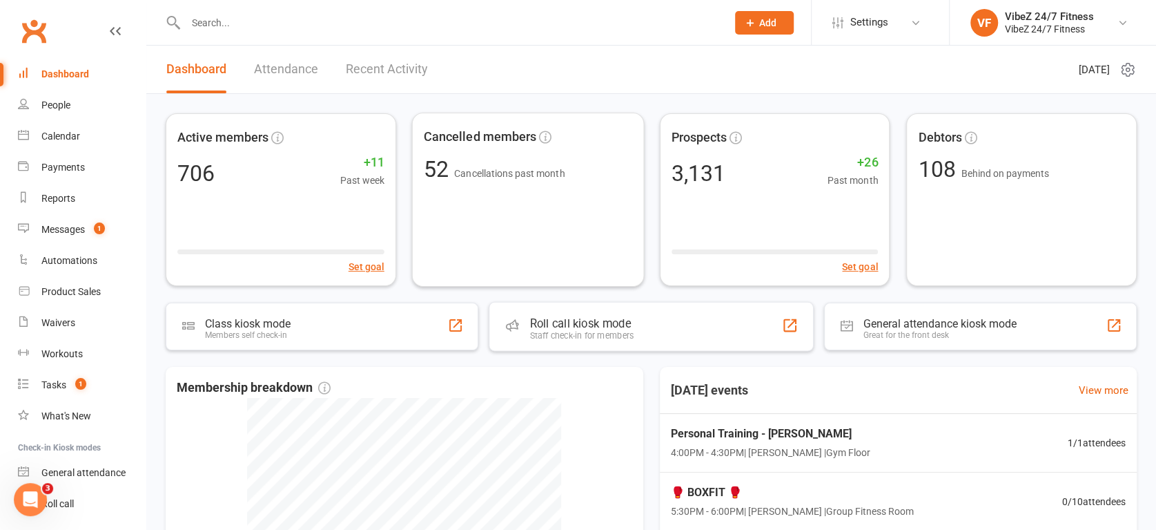
scroll to position [230, 0]
